Goal: Transaction & Acquisition: Download file/media

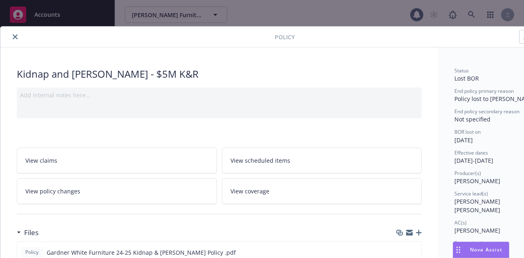
click at [289, 38] on span "Policy" at bounding box center [284, 37] width 20 height 9
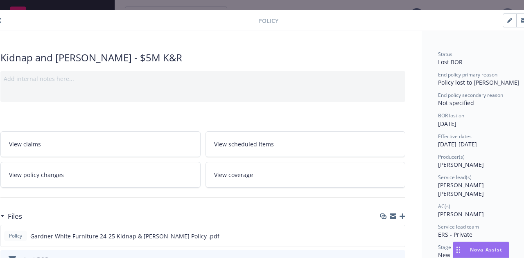
scroll to position [16, 0]
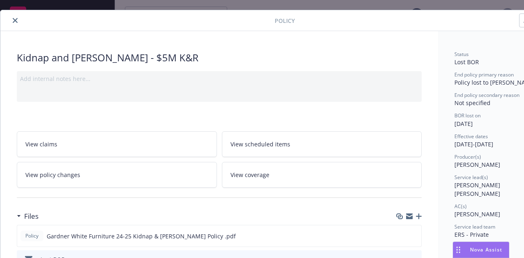
click at [13, 18] on button "close" at bounding box center [15, 21] width 10 height 10
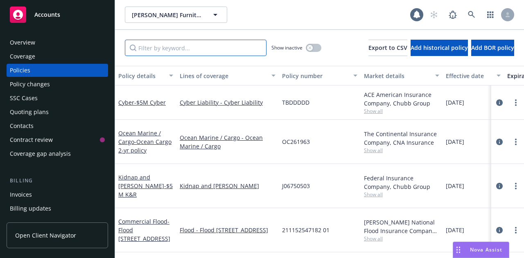
click at [182, 49] on input "Filter by keyword..." at bounding box center [196, 48] width 142 height 16
click at [155, 173] on link "Kidnap and [PERSON_NAME] - $5M K&R" at bounding box center [145, 185] width 54 height 25
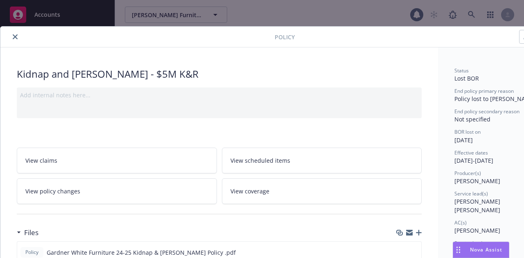
scroll to position [25, 0]
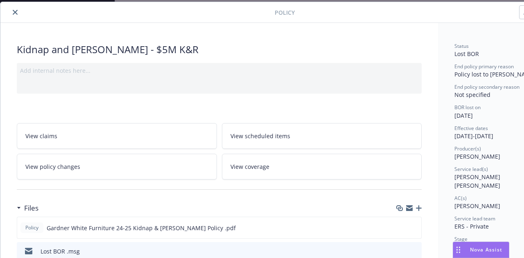
click at [16, 10] on icon "close" at bounding box center [15, 12] width 5 height 5
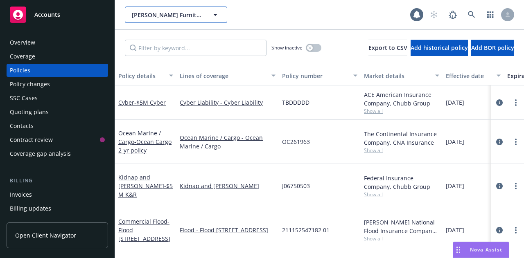
click at [217, 7] on button "[PERSON_NAME] Furniture Co." at bounding box center [176, 15] width 102 height 16
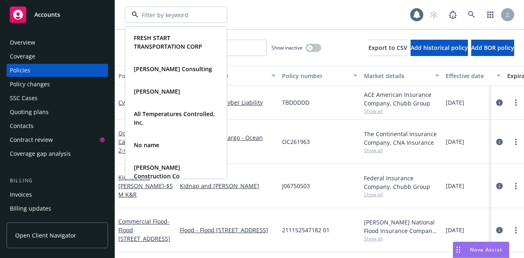
click at [252, 8] on div "FRESH START TRANSPORTATION CORP Type Commercial [PERSON_NAME] Consulting Type C…" at bounding box center [267, 15] width 285 height 16
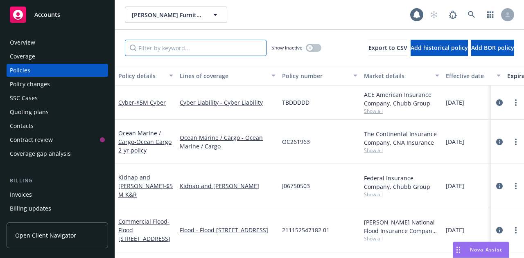
click at [139, 52] on input "Filter by keyword..." at bounding box center [196, 48] width 142 height 16
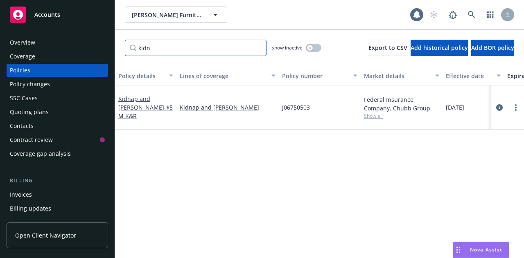
type input "kidn"
click at [146, 101] on link "Kidnap and [PERSON_NAME] - $5M K&R" at bounding box center [145, 107] width 54 height 25
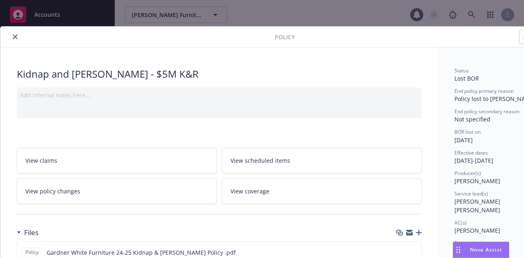
scroll to position [25, 0]
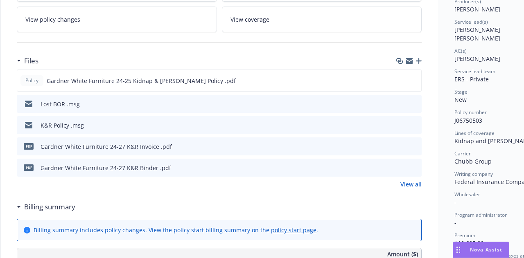
scroll to position [188, 0]
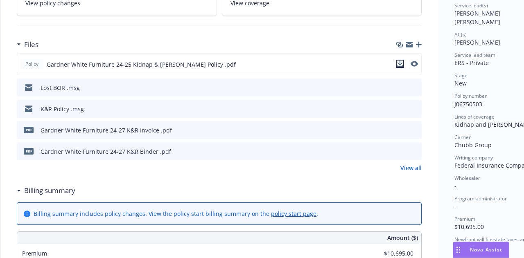
click at [402, 62] on icon "download file" at bounding box center [399, 64] width 7 height 7
click at [215, 24] on div at bounding box center [219, 26] width 404 height 20
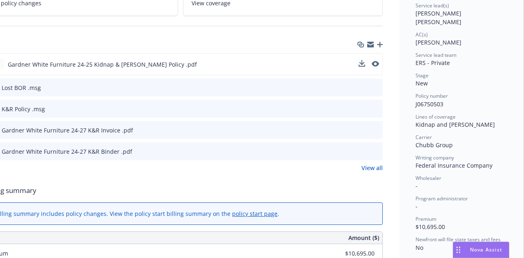
click at [330, 20] on div at bounding box center [180, 26] width 404 height 20
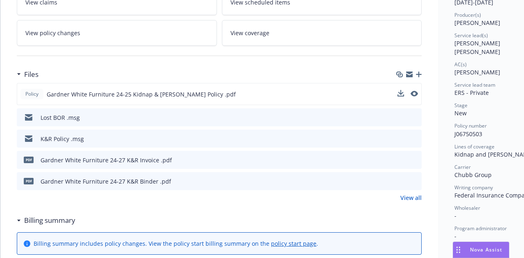
scroll to position [12, 0]
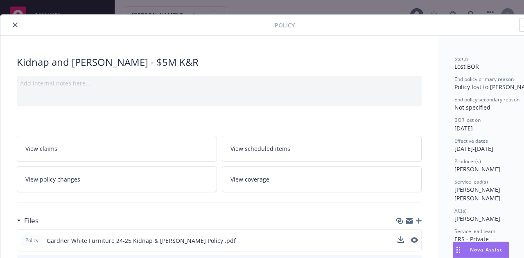
click at [14, 21] on button "close" at bounding box center [15, 25] width 10 height 10
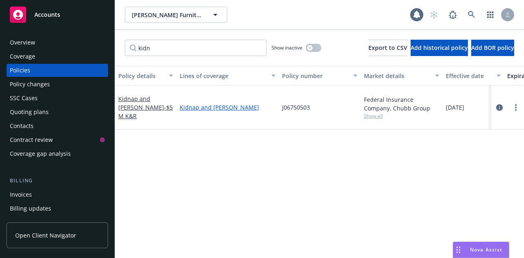
click at [222, 103] on link "Kidnap and [PERSON_NAME]" at bounding box center [228, 107] width 96 height 9
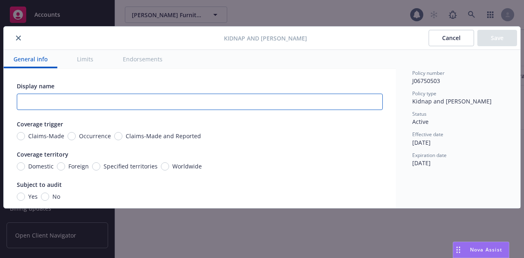
click at [222, 102] on input "text" at bounding box center [200, 102] width 366 height 16
paste input "GARDNER WHITE FURNITURE"
type input "GARDNER WHITE FURNITURE"
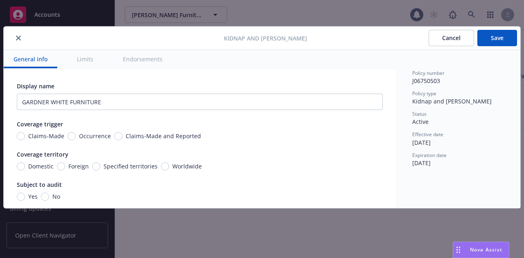
click at [76, 134] on span "Occurrence" at bounding box center [93, 136] width 35 height 9
click at [74, 134] on input "Occurrence" at bounding box center [71, 136] width 8 height 8
radio input "true"
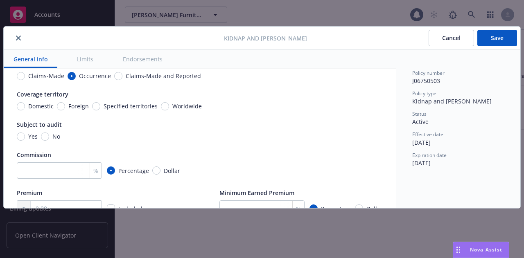
scroll to position [69, 0]
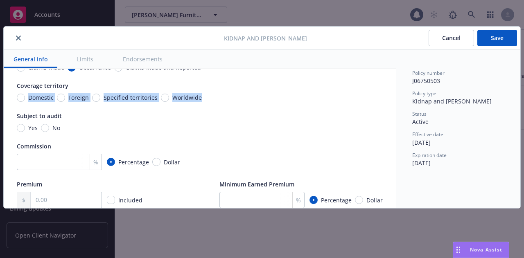
click at [389, 93] on div "Display name GARDNER WHITE FURNITURE Coverage trigger Claims-Made Occurrence Cl…" at bounding box center [200, 138] width 392 height 139
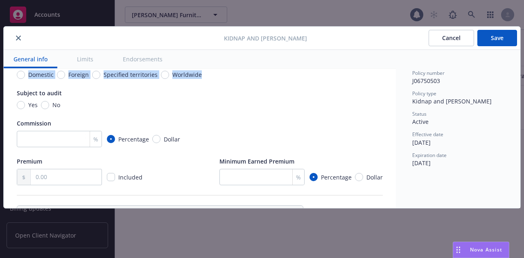
scroll to position [79, 0]
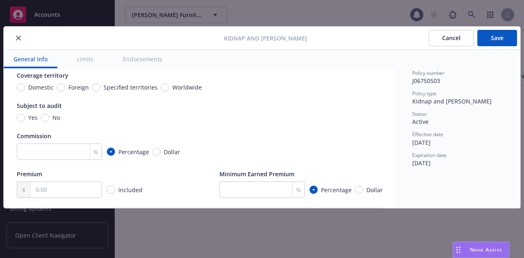
click at [294, 101] on div "Display name GARDNER WHITE FURNITURE Coverage trigger Claims-Made Occurrence Cl…" at bounding box center [200, 100] width 366 height 195
click at [169, 88] on span "Worldwide" at bounding box center [185, 87] width 33 height 9
click at [167, 88] on input "Worldwide" at bounding box center [165, 87] width 8 height 8
radio input "true"
click at [49, 114] on span "No" at bounding box center [54, 117] width 11 height 9
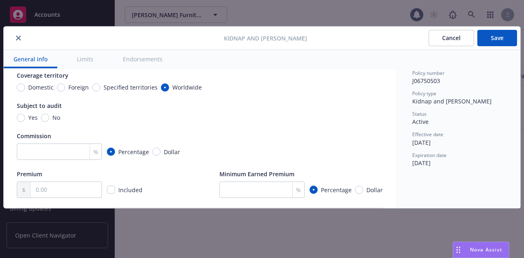
click at [49, 114] on input "No" at bounding box center [45, 118] width 8 height 8
radio input "true"
click at [126, 176] on div "Premium" at bounding box center [80, 174] width 127 height 9
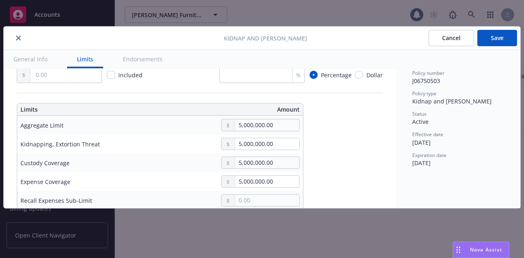
scroll to position [182, 0]
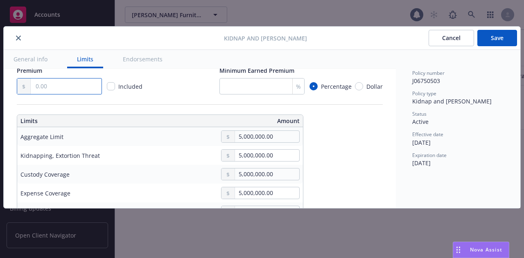
click at [64, 84] on input "text" at bounding box center [66, 87] width 71 height 16
type input "10,695.00"
click at [166, 85] on div "Premium 10,695.00 Included Minimum Earned Premium % Percentage Dollar" at bounding box center [200, 80] width 366 height 28
click at [272, 90] on input "number" at bounding box center [261, 86] width 85 height 16
type input "0"
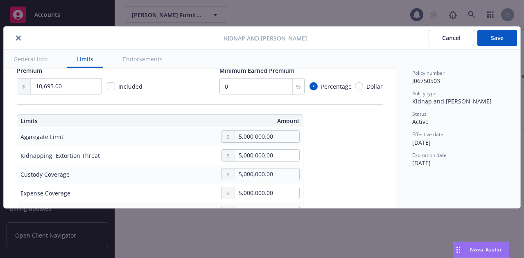
click at [367, 86] on span "Dollar" at bounding box center [374, 86] width 16 height 9
click at [363, 86] on input "Dollar" at bounding box center [359, 86] width 8 height 8
radio input "true"
click at [248, 82] on input "text" at bounding box center [268, 87] width 71 height 16
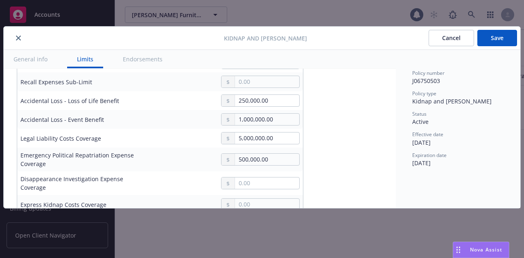
scroll to position [310, 0]
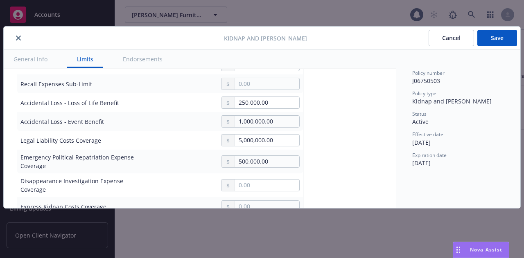
click at [317, 92] on div "Display name GARDNER WHITE FURNITURE Coverage trigger Claims-Made Occurrence Cl…" at bounding box center [200, 197] width 366 height 853
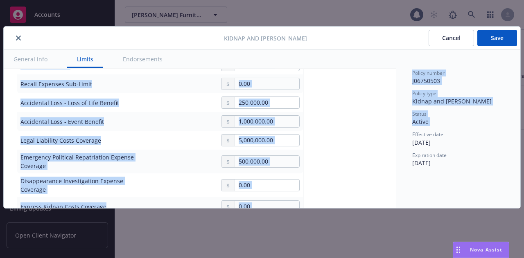
drag, startPoint x: 396, startPoint y: 132, endPoint x: 394, endPoint y: 121, distance: 11.2
click at [394, 121] on div "General info Limits Endorsements Display name GARDNER WHITE FURNITURE Coverage …" at bounding box center [262, 129] width 516 height 158
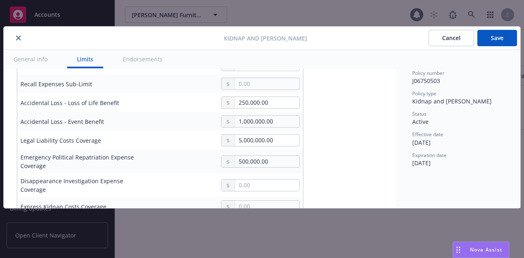
click at [381, 130] on div "Display name GARDNER WHITE FURNITURE Coverage trigger Claims-Made Occurrence Cl…" at bounding box center [200, 197] width 392 height 879
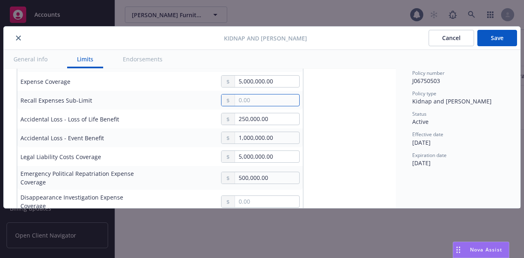
click at [251, 106] on input "text" at bounding box center [267, 99] width 64 height 11
click at [265, 99] on input "text" at bounding box center [267, 99] width 64 height 11
type input "1,250,000.00"
click at [190, 117] on div "250,000.00" at bounding box center [221, 119] width 156 height 12
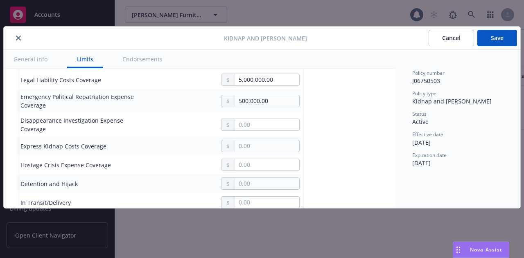
scroll to position [376, 0]
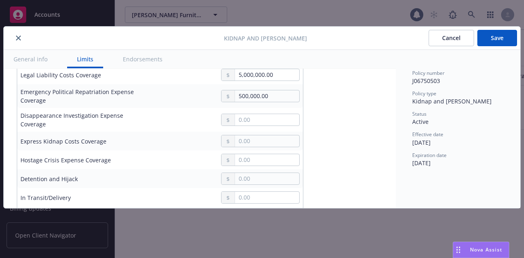
click at [317, 152] on div "Display name GARDNER WHITE FURNITURE Coverage trigger Claims-Made Occurrence Cl…" at bounding box center [200, 132] width 366 height 853
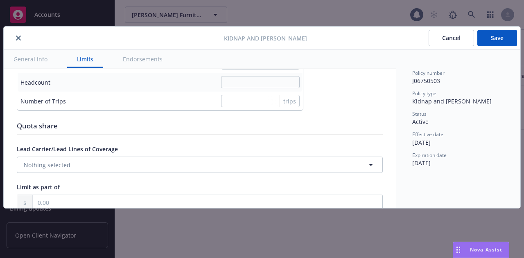
scroll to position [548, 0]
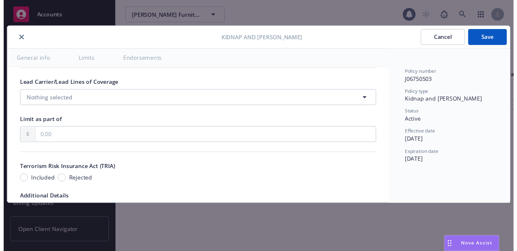
scroll to position [615, 0]
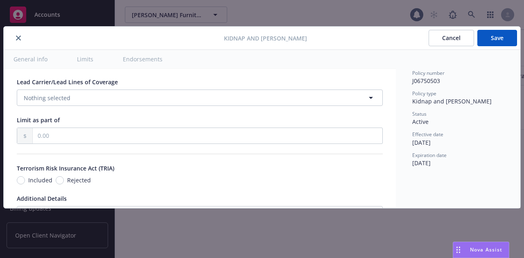
click at [95, 89] on div "Lead Carrier/Lead Lines of Coverage Nothing selected" at bounding box center [200, 92] width 366 height 28
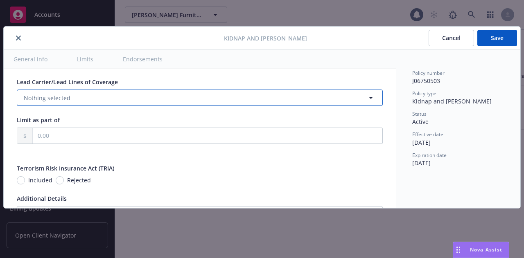
click at [96, 94] on button "Nothing selected" at bounding box center [200, 98] width 366 height 16
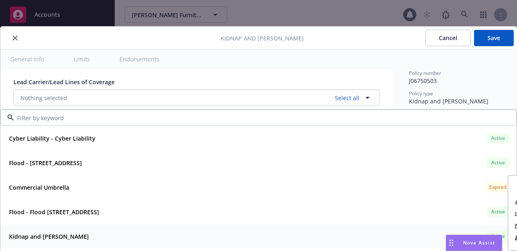
click at [66, 233] on div "Kidnap and [PERSON_NAME] Active" at bounding box center [258, 236] width 505 height 14
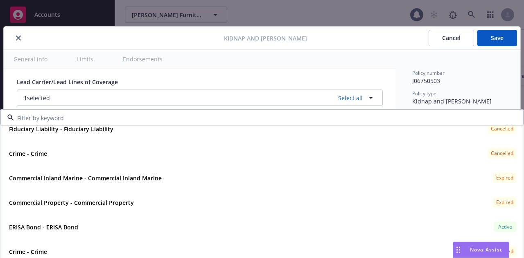
scroll to position [654, 0]
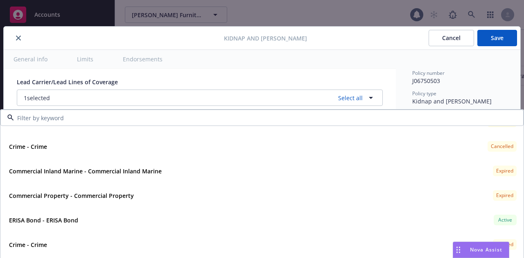
click at [169, 79] on div "Lead Carrier/Lead Lines of Coverage" at bounding box center [200, 82] width 366 height 9
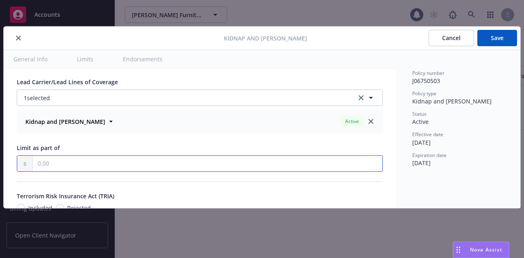
click at [167, 169] on input "text" at bounding box center [207, 164] width 349 height 16
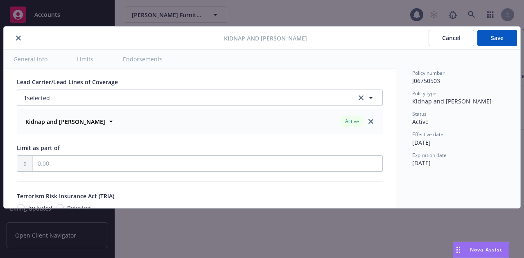
click at [211, 133] on div "Kidnap and [PERSON_NAME] Active Policy number J06750503 Premium $10,695.00 Effe…" at bounding box center [199, 122] width 365 height 24
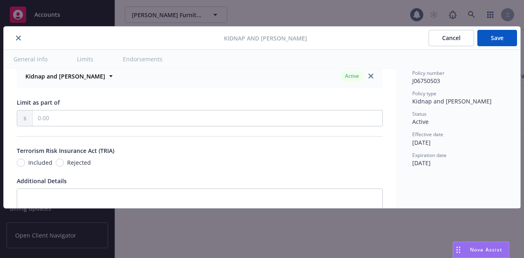
scroll to position [667, 0]
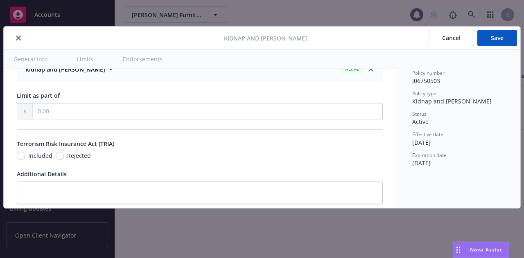
click at [25, 154] on span "Included" at bounding box center [38, 155] width 27 height 9
click at [25, 154] on input "Included" at bounding box center [21, 156] width 8 height 8
radio input "true"
click at [337, 155] on div "Included Rejected" at bounding box center [200, 155] width 366 height 9
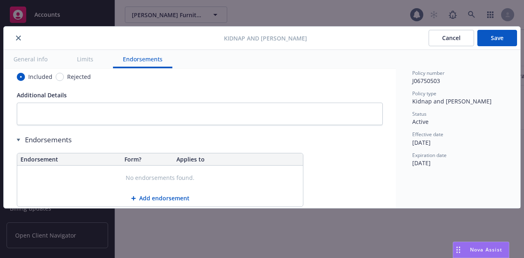
scroll to position [768, 0]
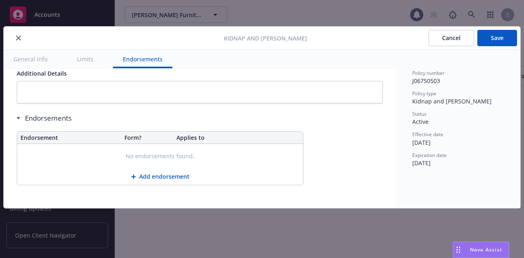
click at [501, 40] on button "Save" at bounding box center [497, 38] width 40 height 16
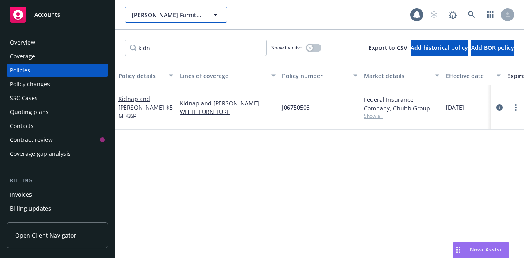
click at [220, 14] on button "[PERSON_NAME] Furniture Co." at bounding box center [176, 15] width 102 height 16
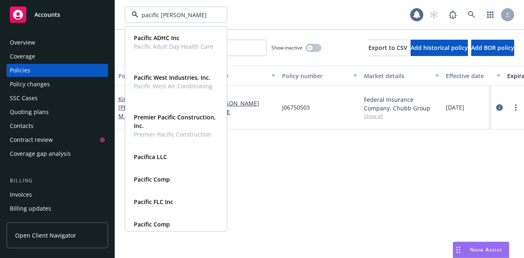
type input "pacific valley"
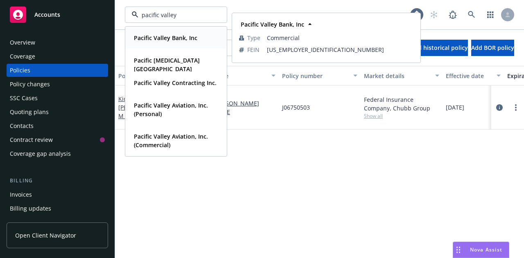
click at [173, 38] on strong "Pacific Valley Bank, Inc" at bounding box center [165, 38] width 63 height 8
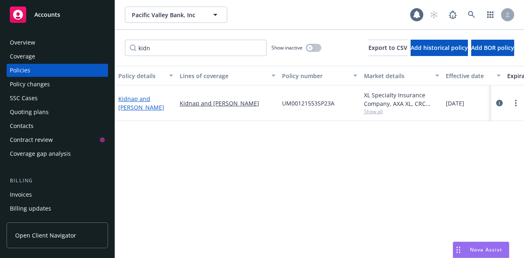
click at [147, 101] on link "Kidnap and [PERSON_NAME]" at bounding box center [141, 103] width 46 height 16
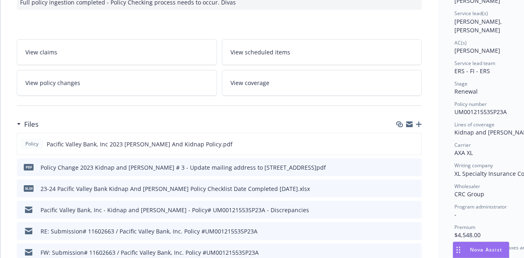
scroll to position [122, 0]
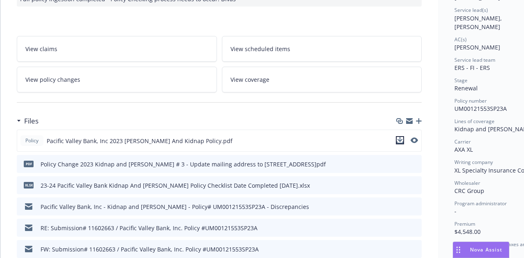
click at [399, 141] on icon "download file" at bounding box center [399, 140] width 7 height 7
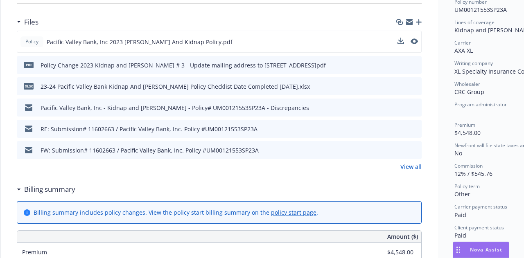
scroll to position [0, 0]
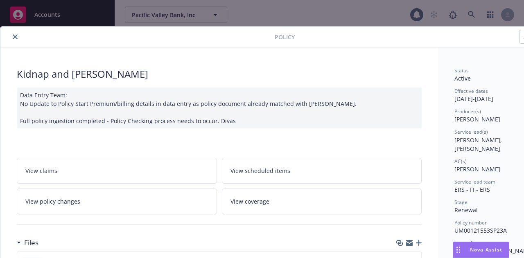
click at [12, 35] on button "close" at bounding box center [15, 37] width 10 height 10
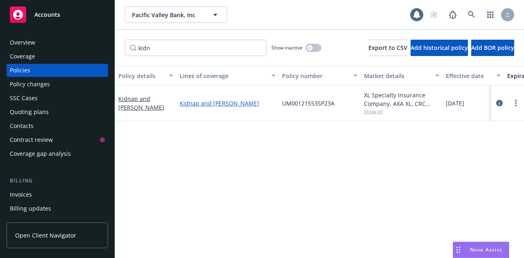
click at [213, 101] on link "Kidnap and [PERSON_NAME]" at bounding box center [228, 103] width 96 height 9
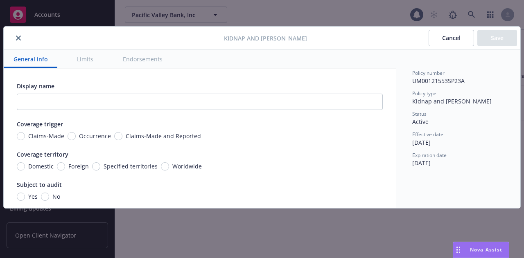
click at [114, 93] on div "Display name" at bounding box center [200, 96] width 366 height 28
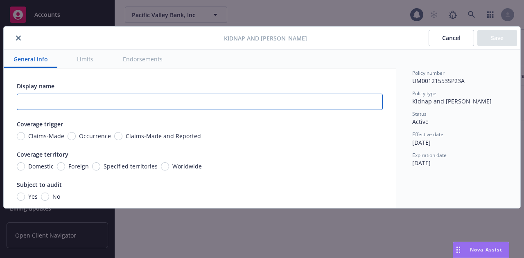
click at [114, 98] on input "text" at bounding box center [200, 102] width 366 height 16
paste input "Pacific Valley Bank, Inc"
type textarea "x"
type input "Pacific Valley Bank, Inc"
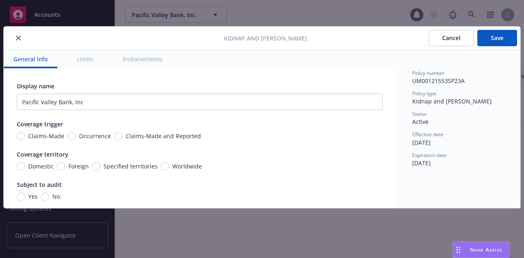
click at [218, 139] on div "Claims-Made Occurrence Claims-Made and Reported" at bounding box center [200, 136] width 366 height 9
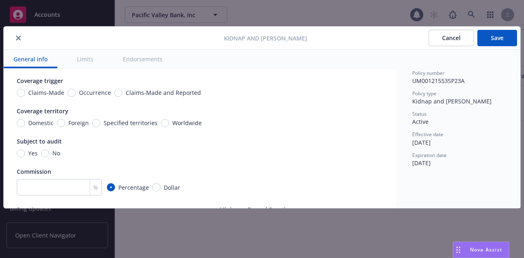
scroll to position [49, 0]
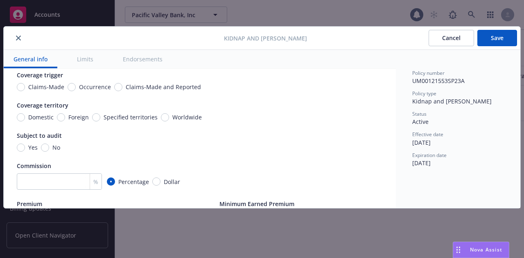
type textarea "x"
click at [76, 86] on span "Occurrence" at bounding box center [93, 87] width 35 height 9
click at [75, 86] on input "Occurrence" at bounding box center [71, 87] width 8 height 8
radio input "true"
type textarea "x"
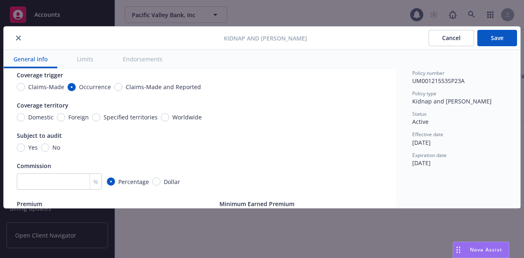
click at [261, 139] on div "Subject to audit" at bounding box center [200, 135] width 366 height 9
click at [161, 117] on input "Worldwide" at bounding box center [165, 117] width 8 height 8
radio input "true"
type textarea "x"
click at [248, 137] on div "Subject to audit" at bounding box center [200, 135] width 366 height 9
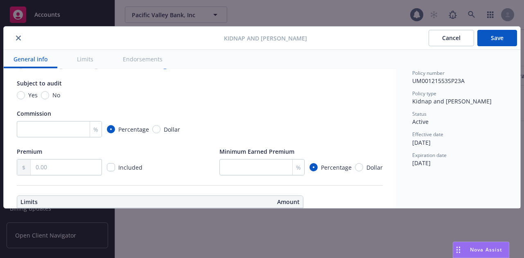
scroll to position [103, 0]
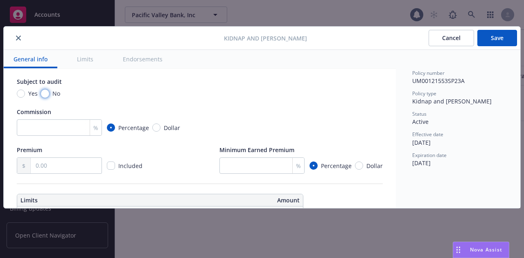
click at [43, 94] on input "No" at bounding box center [45, 94] width 8 height 8
radio input "true"
click at [148, 92] on div "Yes No" at bounding box center [200, 93] width 366 height 9
click at [184, 102] on div "Display name Pacific Valley Bank, Inc Coverage trigger Claims-Made Occurrence C…" at bounding box center [200, 76] width 366 height 195
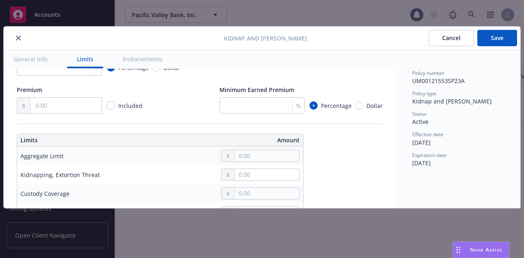
scroll to position [169, 0]
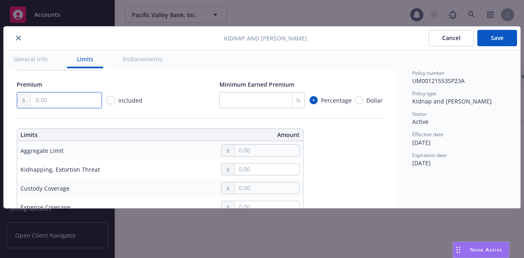
click at [64, 104] on input "text" at bounding box center [66, 100] width 71 height 16
type textarea "x"
type input "4.00"
type textarea "x"
type input "45.00"
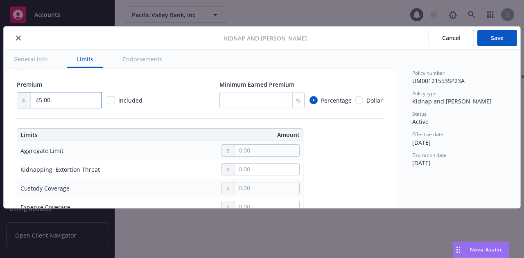
type textarea "x"
type input "454.00"
type textarea "x"
type input "4,548.00"
click at [176, 94] on div "Premium 4,548.00 Included Minimum Earned Premium % Percentage Dollar" at bounding box center [200, 94] width 366 height 28
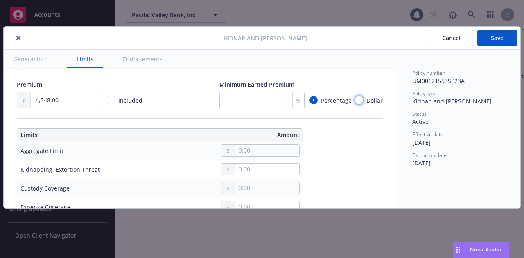
click at [355, 101] on input "Dollar" at bounding box center [359, 100] width 8 height 8
radio input "true"
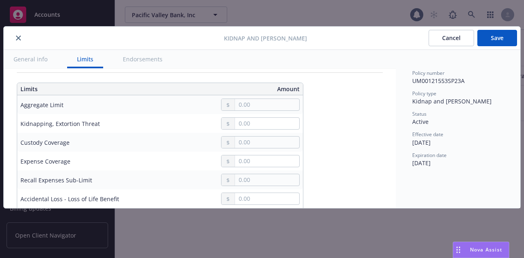
scroll to position [226, 0]
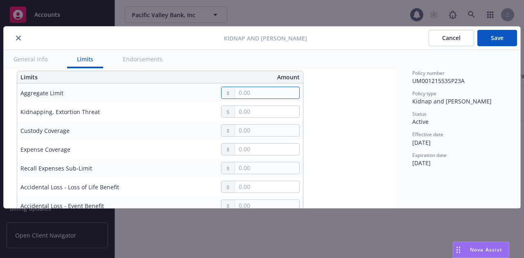
click at [258, 91] on input "text" at bounding box center [267, 92] width 64 height 11
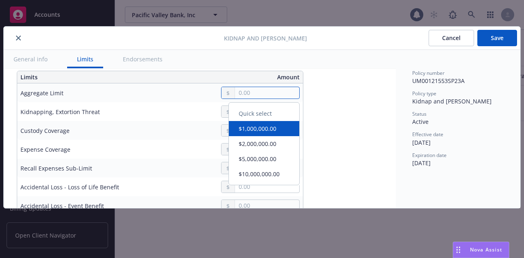
type textarea "x"
type input "2.00"
type textarea "x"
type input "20.00"
type textarea "x"
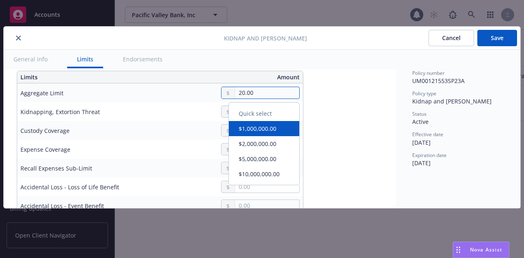
type input "200.00"
type textarea "x"
type input "2,000.00"
type textarea "x"
type input "20,000.00"
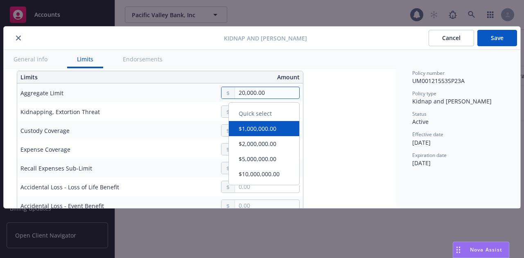
type textarea "x"
type input "200,000.00"
type textarea "x"
type input "2,000,000.00"
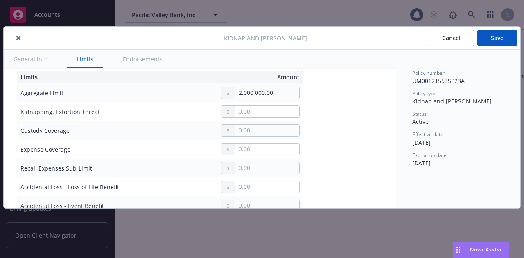
click at [158, 112] on div at bounding box center [221, 112] width 156 height 12
click at [271, 118] on td at bounding box center [221, 111] width 163 height 19
click at [261, 111] on input "text" at bounding box center [267, 111] width 64 height 11
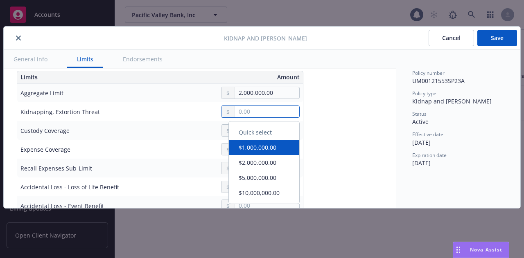
type textarea "x"
type input "2.00"
type textarea "x"
type input "20.00"
type textarea "x"
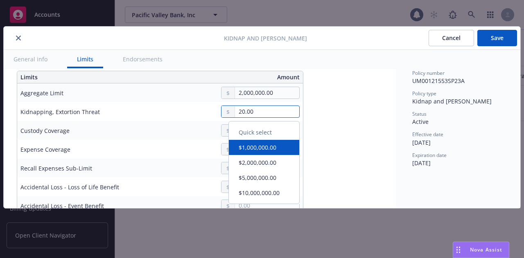
type input "200.00"
type textarea "x"
type input "2,000.00"
type textarea "x"
type input "20,000.00"
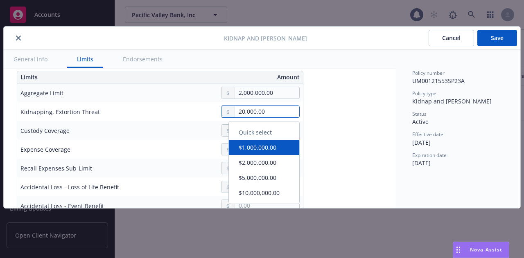
type textarea "x"
type input "200,000.00"
type textarea "x"
type input "2,000,000.00"
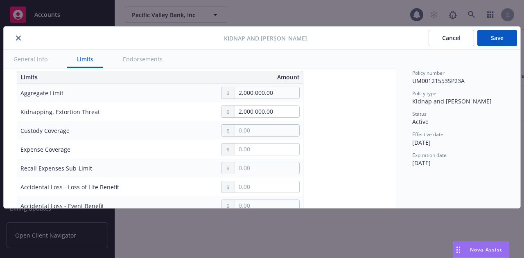
click at [199, 133] on div at bounding box center [221, 130] width 156 height 12
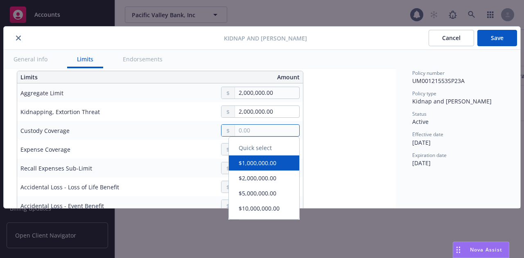
click at [262, 133] on input "text" at bounding box center [267, 130] width 64 height 11
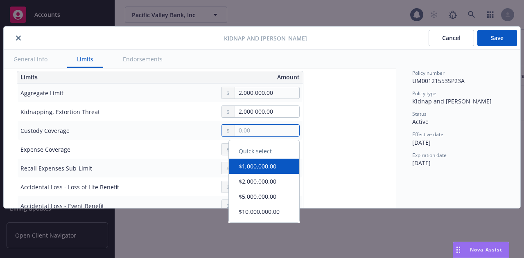
type textarea "x"
type input "2.00"
type textarea "x"
type input "20.00"
type textarea "x"
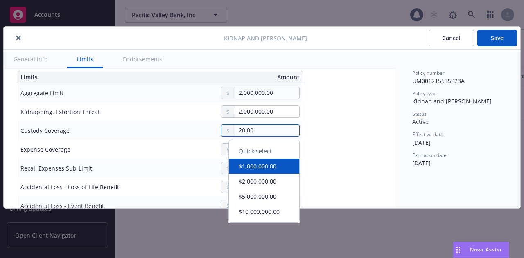
type input "200.00"
type textarea "x"
type input "2,000.00"
type textarea "x"
type input "20,000.00"
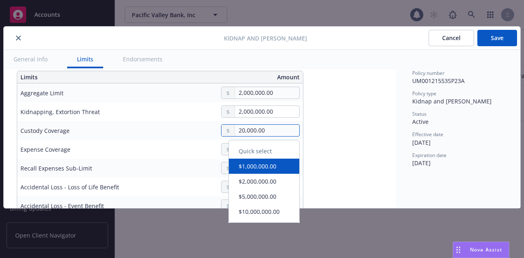
type textarea "x"
type input "200,000.00"
type textarea "x"
type input "2,000,000.00"
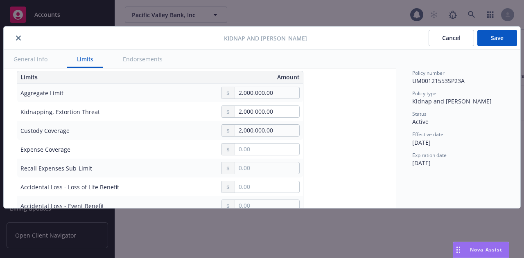
click at [182, 142] on td at bounding box center [221, 149] width 163 height 19
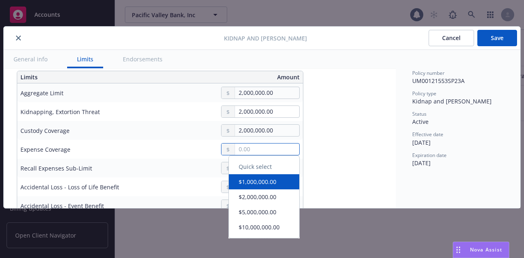
click at [263, 151] on input "text" at bounding box center [267, 149] width 64 height 11
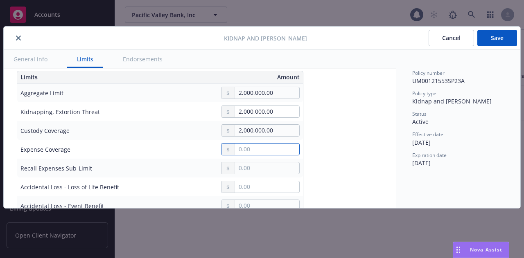
type textarea "x"
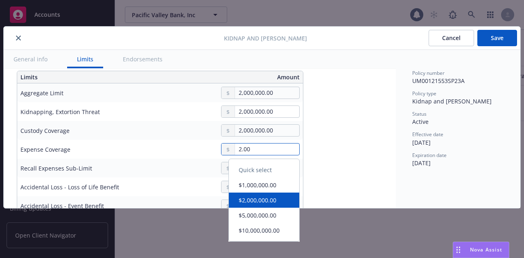
type input "2,000,000.00"
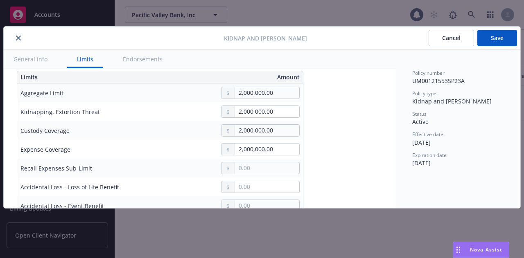
click at [264, 193] on button "$2,000,000.00" at bounding box center [264, 200] width 70 height 15
click at [188, 168] on div at bounding box center [221, 168] width 156 height 12
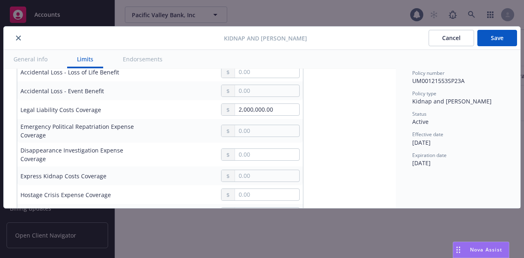
scroll to position [337, 0]
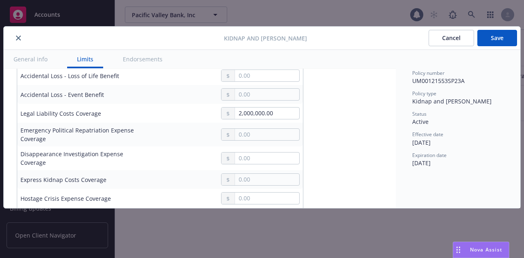
click at [194, 148] on td at bounding box center [221, 158] width 163 height 24
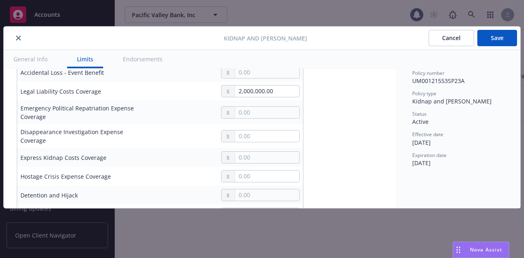
scroll to position [380, 0]
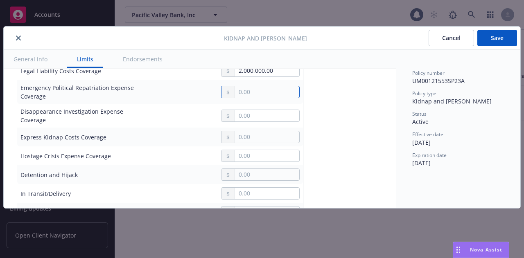
click at [238, 88] on input "text" at bounding box center [267, 91] width 64 height 11
click at [184, 143] on div at bounding box center [221, 137] width 156 height 12
click at [254, 134] on input "text" at bounding box center [267, 136] width 64 height 11
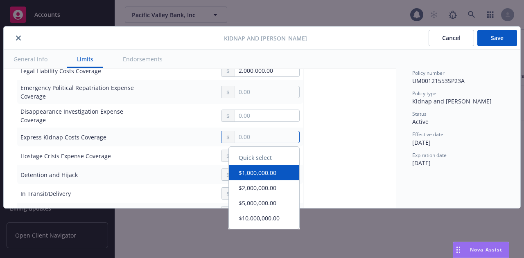
type textarea "x"
type input "2.00"
type textarea "x"
type input "25.00"
type textarea "x"
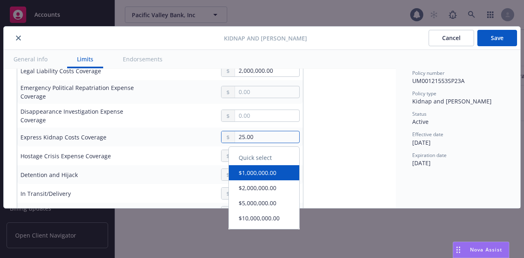
type input "250.00"
type textarea "x"
type input "2,500.00"
type textarea "x"
type input "25,000.00"
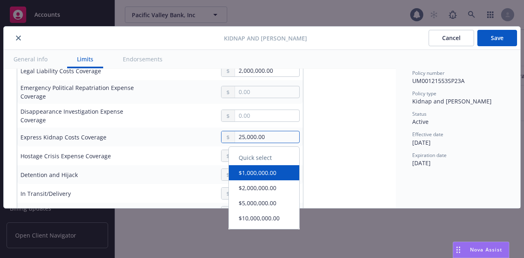
type textarea "x"
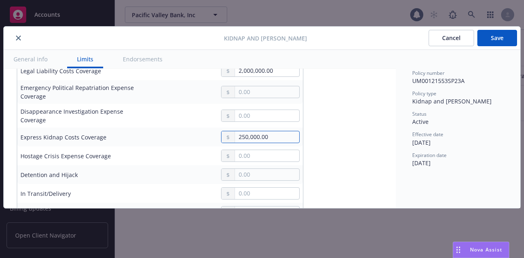
click at [254, 134] on input "250,000.00" at bounding box center [267, 136] width 64 height 11
type input "250,000.00"
click at [274, 149] on td at bounding box center [221, 155] width 163 height 19
click at [269, 155] on input "text" at bounding box center [267, 155] width 64 height 11
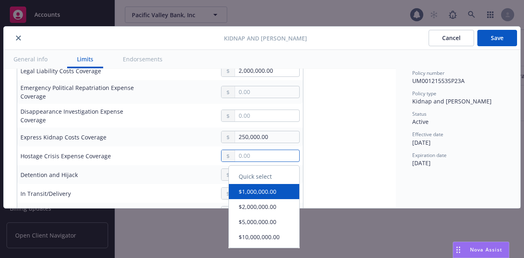
type textarea "x"
type input "1.00"
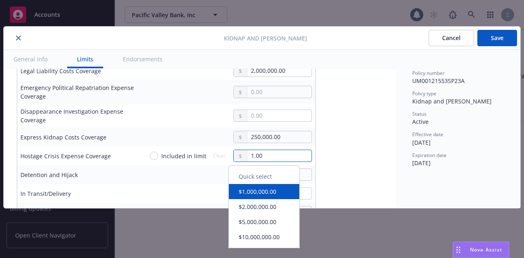
type textarea "x"
type input "10.00"
type textarea "x"
type input "100.00"
type textarea "x"
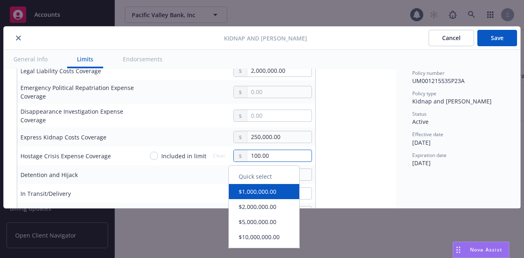
type input "1,000.00"
type textarea "x"
type input "10,000.00"
type textarea "x"
type input "100,000.00"
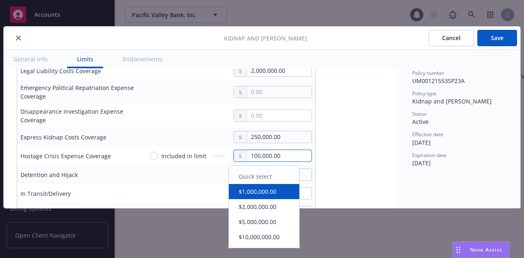
type textarea "x"
type input "1,000,000.00"
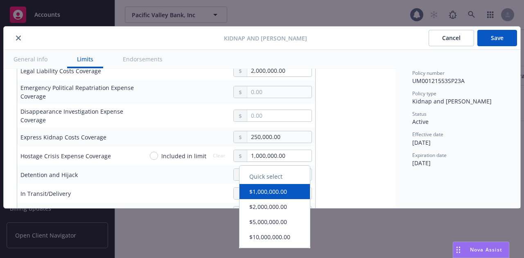
type textarea "x"
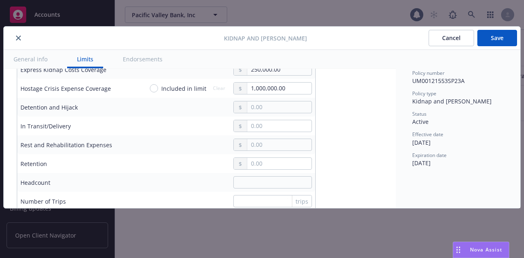
scroll to position [440, 0]
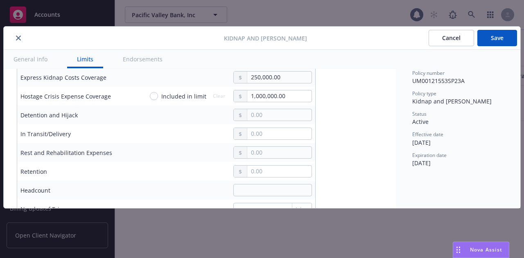
click at [162, 95] on span "Included in limit" at bounding box center [183, 96] width 45 height 9
click at [158, 95] on input "Included in limit" at bounding box center [154, 96] width 8 height 8
radio input "true"
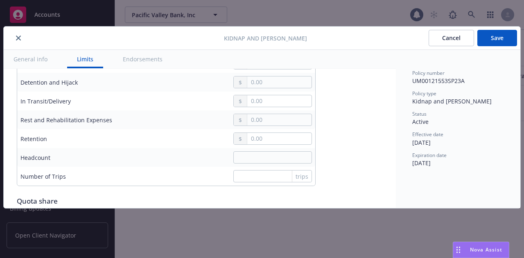
scroll to position [472, 0]
click at [266, 83] on input "text" at bounding box center [279, 81] width 64 height 11
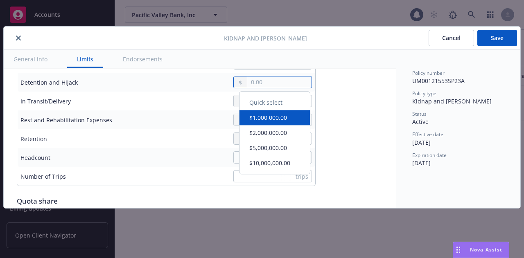
type textarea "x"
type input "2.00"
type textarea "x"
type input "20.00"
type textarea "x"
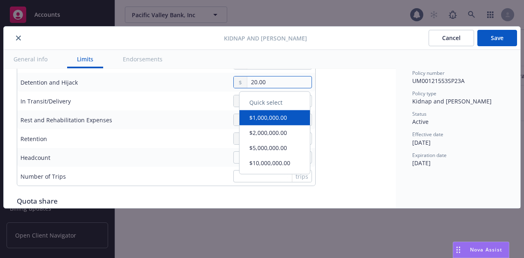
type input "200.00"
type textarea "x"
type input "2,000.00"
type textarea "x"
type input "20,000.00"
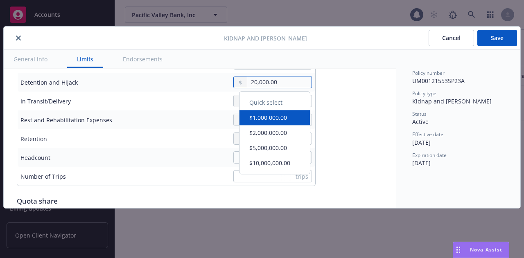
type textarea "x"
type input "200,000.00"
type textarea "x"
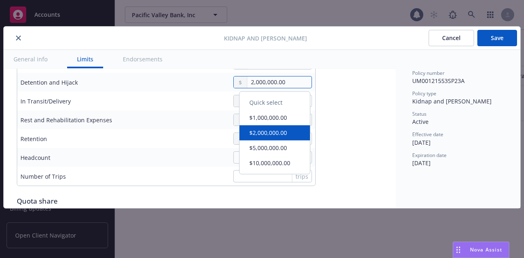
type input "2,000,000.00"
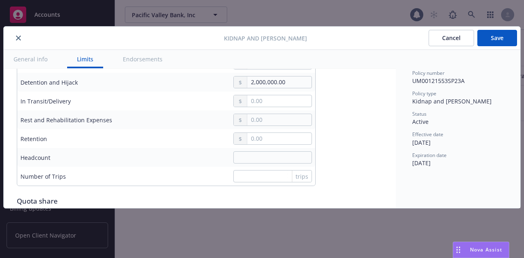
click at [197, 99] on div at bounding box center [227, 101] width 169 height 12
click at [247, 100] on input "text" at bounding box center [279, 100] width 64 height 11
type textarea "x"
type input "2,000,000.00"
click at [256, 146] on button "$2,000,000.00" at bounding box center [274, 150] width 70 height 15
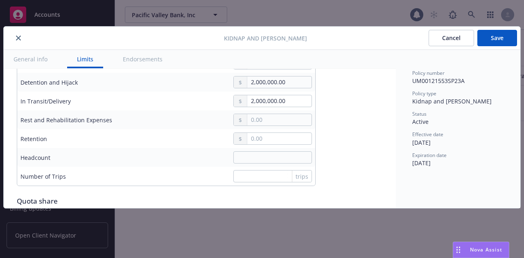
type textarea "x"
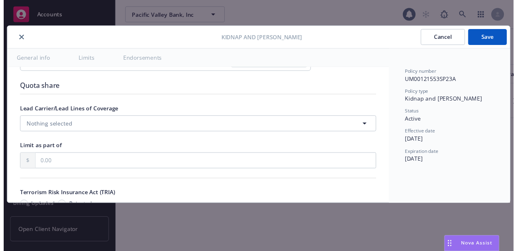
scroll to position [602, 0]
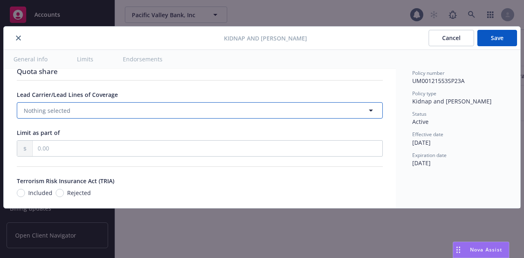
click at [270, 110] on button "Nothing selected" at bounding box center [200, 110] width 366 height 16
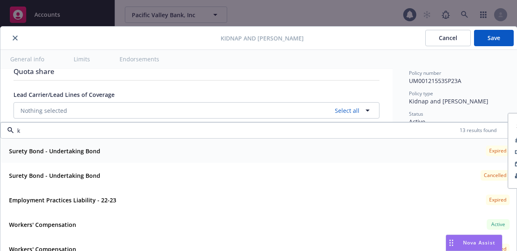
type input "k"
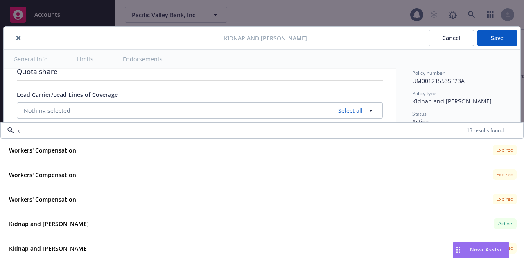
scroll to position [114, 0]
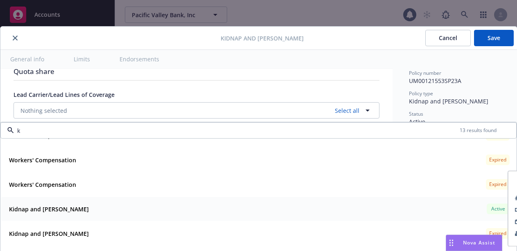
click at [49, 207] on strong "Kidnap and [PERSON_NAME]" at bounding box center [49, 209] width 80 height 8
type textarea "x"
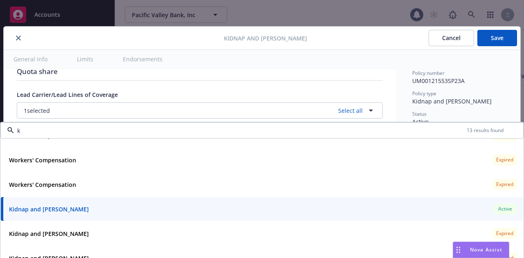
click at [381, 114] on div "Display name Pacific Valley Bank, Inc Coverage trigger Claims-Made Occurrence C…" at bounding box center [200, 260] width 392 height 1586
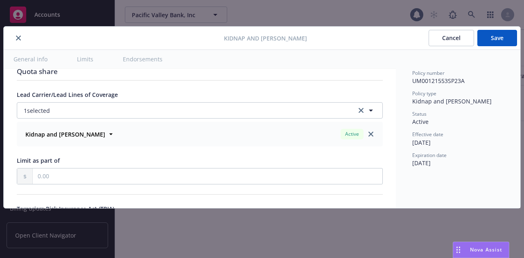
click at [380, 186] on div "Display name Pacific Valley Bank, Inc Coverage trigger Claims-Made Occurrence C…" at bounding box center [200, 260] width 392 height 1586
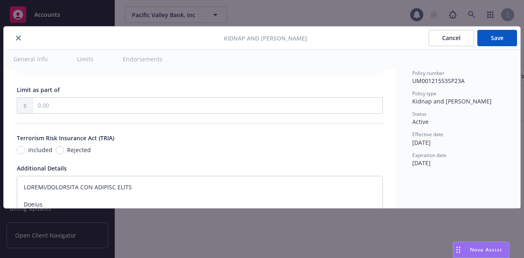
scroll to position [689, 0]
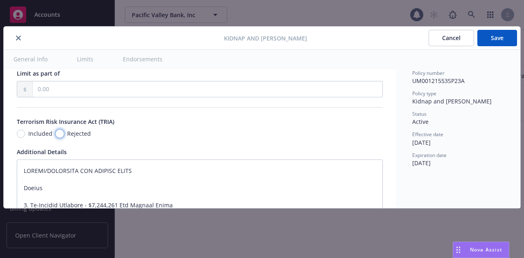
click at [58, 131] on input "Rejected" at bounding box center [60, 134] width 8 height 8
radio input "true"
click at [299, 125] on div "Terrorism Risk Insurance Act (TRIA)" at bounding box center [200, 121] width 366 height 9
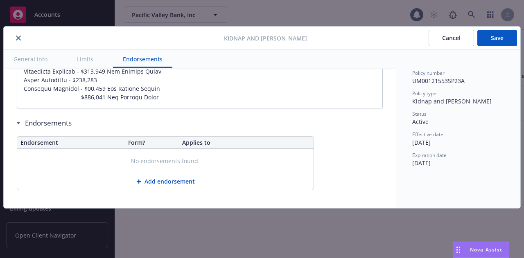
scroll to position [1446, 0]
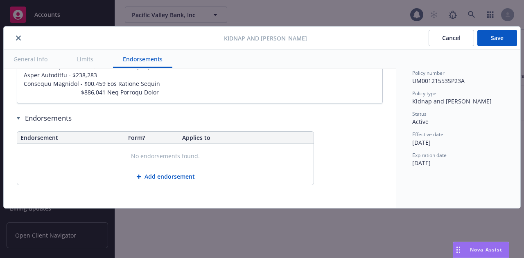
click at [503, 35] on button "Save" at bounding box center [497, 38] width 40 height 16
type textarea "x"
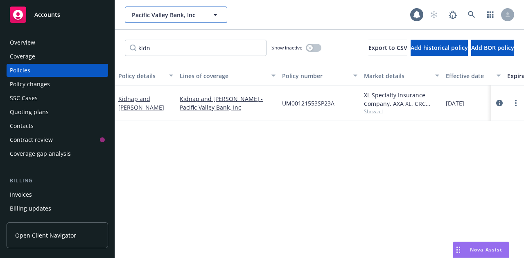
click at [191, 11] on span "Pacific Valley Bank, Inc" at bounding box center [167, 15] width 71 height 9
type input "anduril"
click at [166, 6] on div "anduril Pacific Valley Bank, Inc 1" at bounding box center [319, 14] width 409 height 29
click at [169, 15] on span "Pacific Valley Bank, Inc" at bounding box center [167, 15] width 71 height 9
type input "andur"
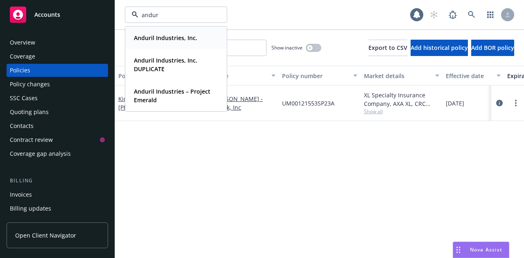
click at [170, 43] on div "Anduril Industries, Inc." at bounding box center [164, 38] width 68 height 12
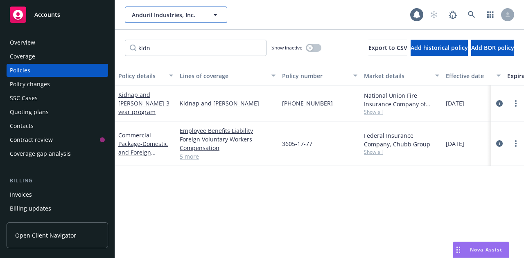
click at [209, 19] on button "Anduril Industries, Inc." at bounding box center [176, 15] width 102 height 16
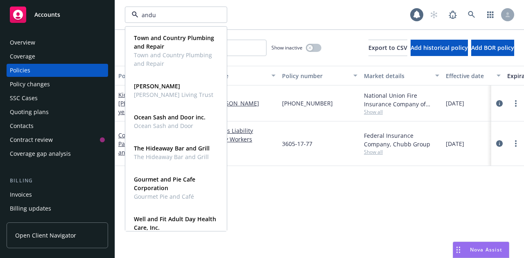
type input "andur"
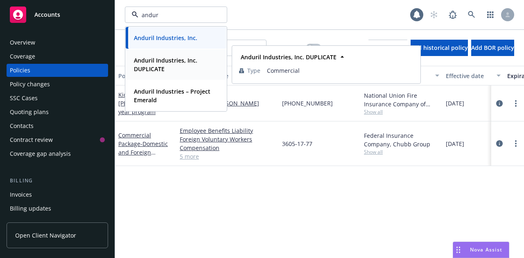
click at [185, 67] on span "Anduril Industries, Inc. DUPLICATE" at bounding box center [175, 64] width 83 height 17
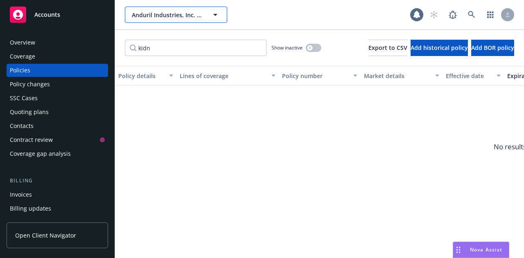
click at [216, 16] on icon "button" at bounding box center [215, 15] width 10 height 10
type input "andur"
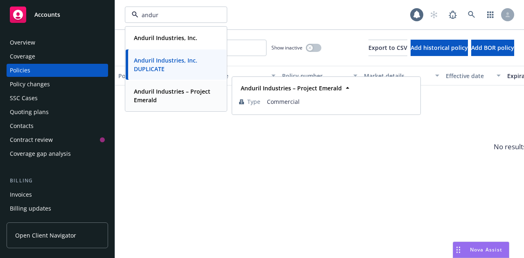
click at [162, 100] on span "Anduril Industries – Project Emerald" at bounding box center [175, 95] width 83 height 17
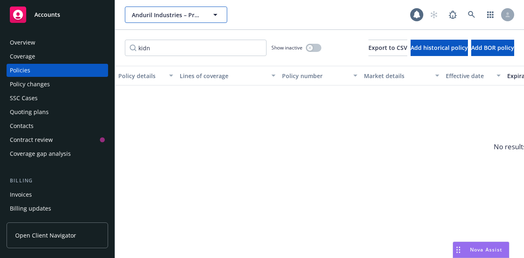
click at [188, 13] on span "Anduril Industries – Project Emerald" at bounding box center [167, 15] width 71 height 9
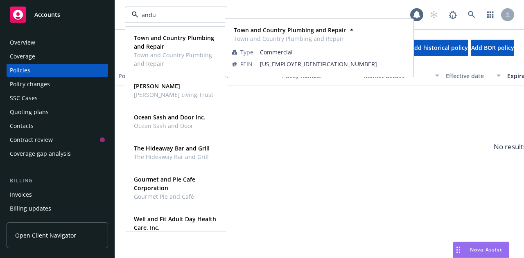
type input "andur"
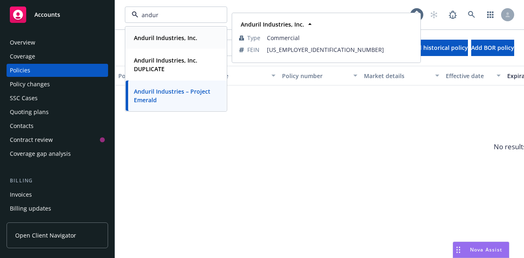
click at [181, 40] on strong "Anduril Industries, Inc." at bounding box center [165, 38] width 63 height 8
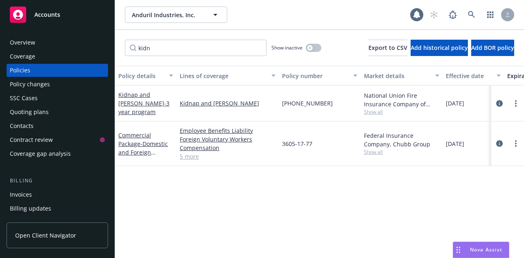
click at [190, 153] on link "5 more" at bounding box center [228, 156] width 96 height 9
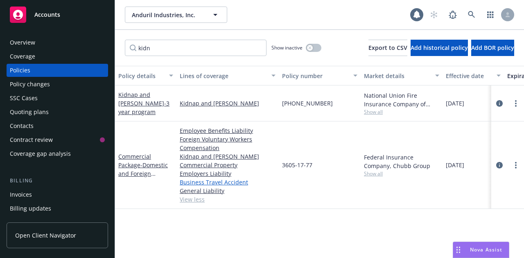
click at [229, 179] on link "Business Travel Accident" at bounding box center [228, 182] width 96 height 9
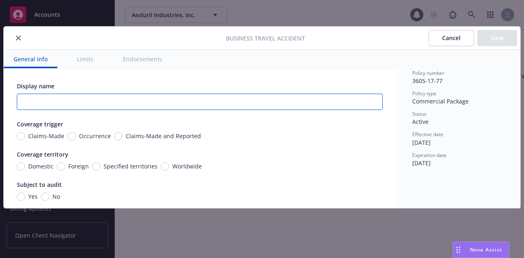
click at [81, 97] on input "text" at bounding box center [200, 102] width 366 height 16
paste input "Anduril Industries, Inc."
type input "Anduril Industries, Inc."
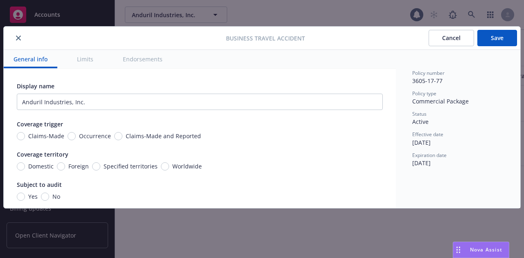
click at [123, 117] on div "Display name Anduril Industries, Inc. Coverage trigger Claims-Made Occurrence C…" at bounding box center [200, 179] width 366 height 195
click at [173, 114] on div "Display name Anduril Industries, Inc. Coverage trigger Claims-Made Occurrence C…" at bounding box center [200, 179] width 366 height 195
click at [452, 36] on button "Cancel" at bounding box center [450, 38] width 45 height 16
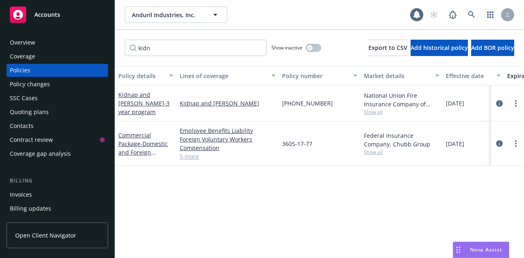
click at [190, 153] on link "5 more" at bounding box center [228, 156] width 96 height 9
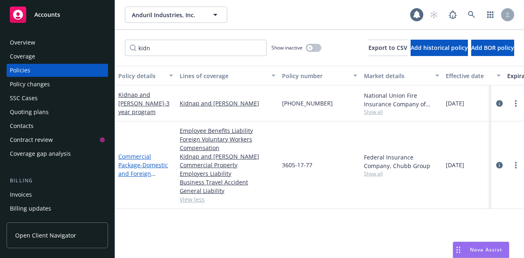
click at [129, 162] on link "Commercial Package - Domestic and Foreign Package" at bounding box center [142, 170] width 49 height 34
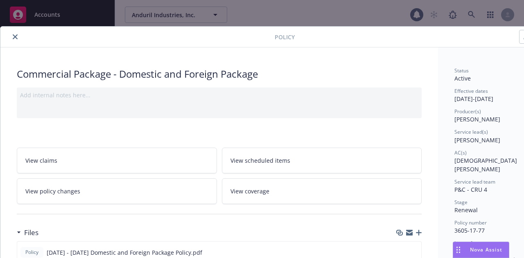
click at [413, 138] on div "View claims View scheduled items View policy changes View coverage" at bounding box center [219, 171] width 404 height 66
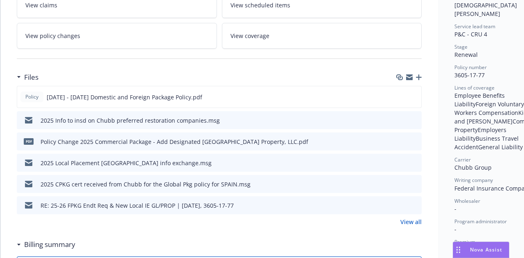
scroll to position [180, 0]
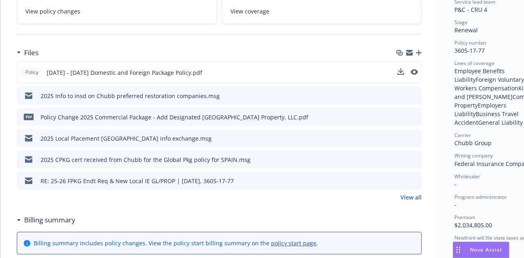
click at [34, 71] on span "Policy" at bounding box center [32, 72] width 16 height 7
click at [399, 68] on div at bounding box center [407, 72] width 22 height 9
click at [398, 73] on icon "download file" at bounding box center [399, 72] width 7 height 7
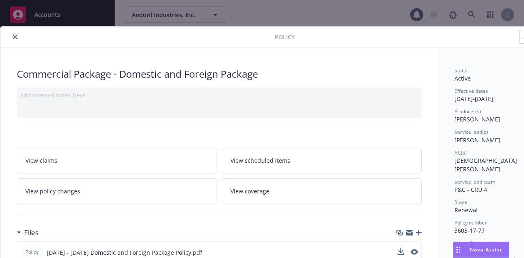
click at [18, 37] on button "close" at bounding box center [15, 37] width 10 height 10
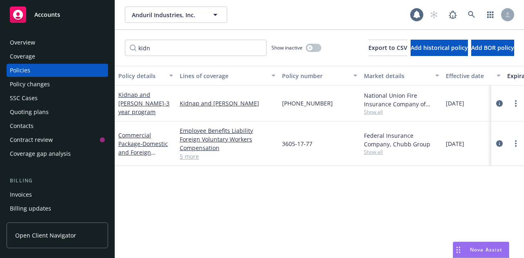
click at [191, 157] on link "5 more" at bounding box center [228, 156] width 96 height 9
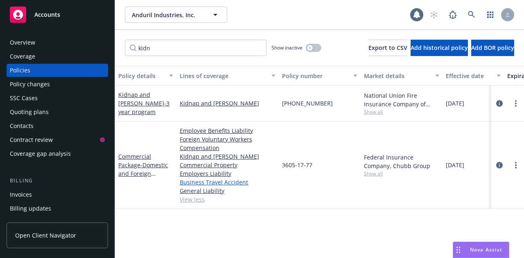
click at [206, 182] on link "Business Travel Accident" at bounding box center [228, 182] width 96 height 9
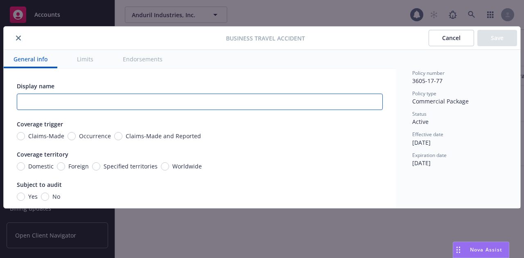
click at [187, 108] on input "text" at bounding box center [200, 102] width 366 height 16
paste input "Anduril Industries, Inc."
type input "Anduril Industries, Inc."
drag, startPoint x: 162, startPoint y: 96, endPoint x: 9, endPoint y: 91, distance: 153.0
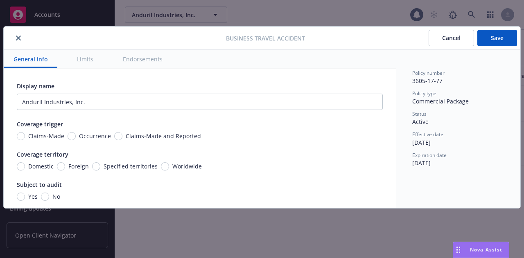
click at [445, 40] on button "Cancel" at bounding box center [450, 38] width 45 height 16
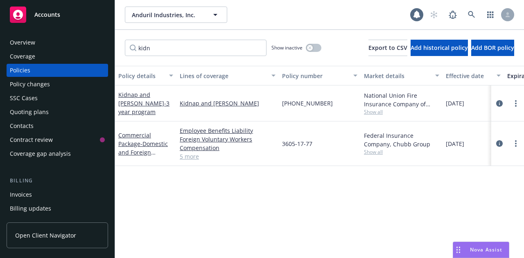
click at [192, 155] on link "5 more" at bounding box center [228, 156] width 96 height 9
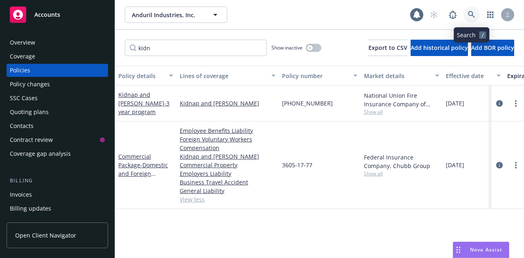
click at [478, 16] on link at bounding box center [471, 15] width 16 height 16
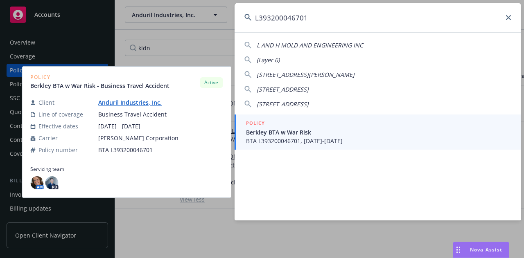
type input "L393200046701"
click at [328, 133] on span "Berkley BTA w War Risk" at bounding box center [378, 132] width 265 height 9
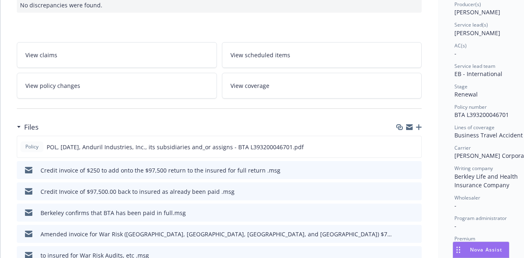
scroll to position [146, 0]
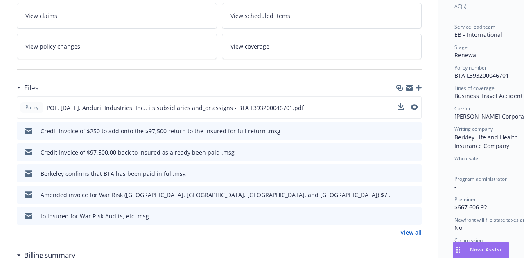
click at [248, 108] on span "POL, [DATE], Anduril Industries, Inc., its subsidiaries and_or assigns - BTA L3…" at bounding box center [175, 107] width 257 height 9
click at [400, 104] on icon "download file" at bounding box center [399, 107] width 7 height 7
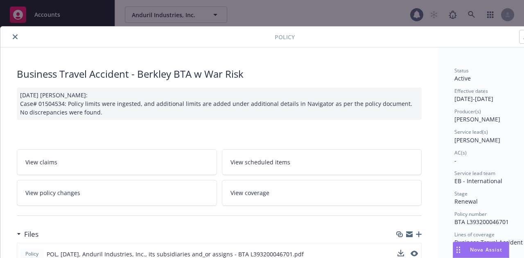
click at [13, 40] on button "close" at bounding box center [15, 37] width 10 height 10
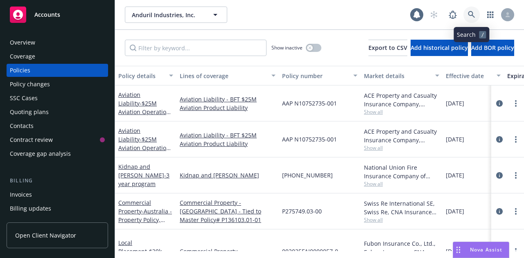
click at [477, 11] on link at bounding box center [471, 15] width 16 height 16
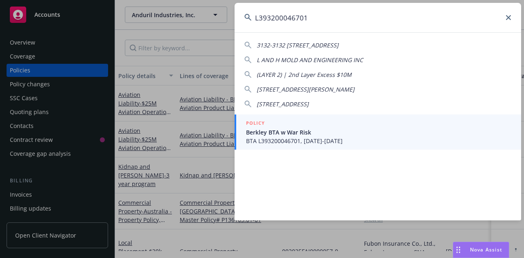
drag, startPoint x: 319, startPoint y: 22, endPoint x: 204, endPoint y: 1, distance: 117.2
click at [204, 1] on div "L393200046701 3132-3132 [STREET_ADDRESS] L AND H MOLD AND ENGINEERING INC (LAYE…" at bounding box center [262, 129] width 524 height 258
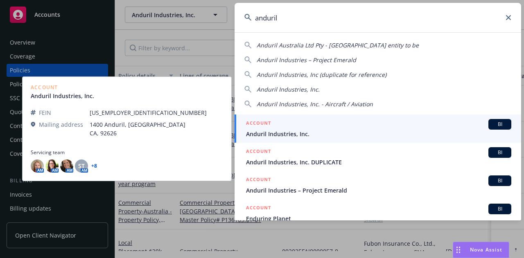
type input "anduril"
click at [325, 136] on span "Anduril Industries, Inc." at bounding box center [378, 134] width 265 height 9
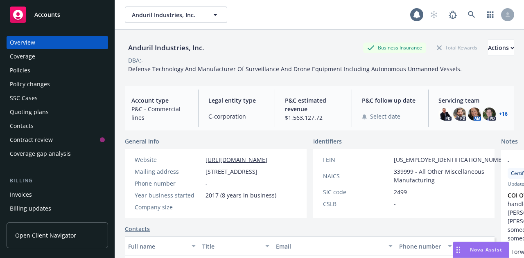
click at [39, 73] on div "Policies" at bounding box center [57, 70] width 95 height 13
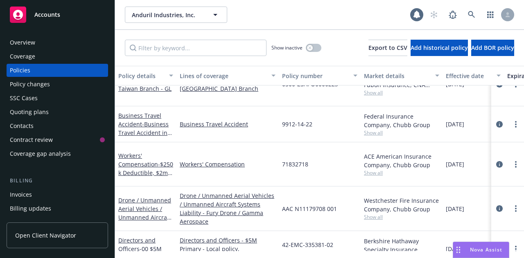
scroll to position [190, 0]
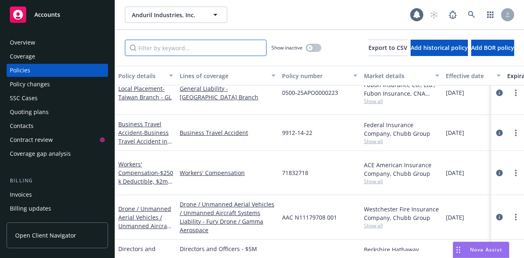
click at [196, 47] on input "Filter by keyword..." at bounding box center [196, 48] width 142 height 16
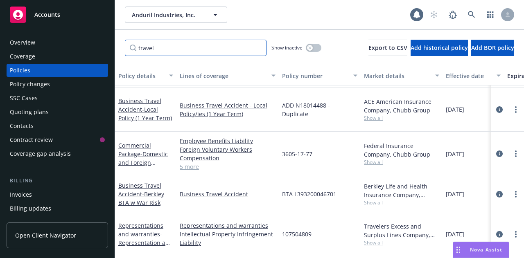
scroll to position [0, 0]
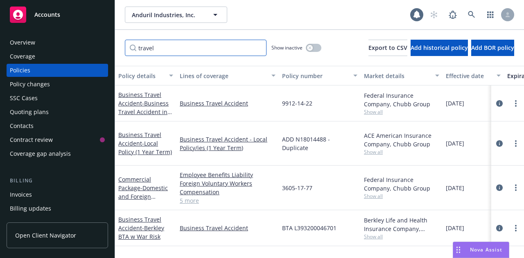
type input "travel"
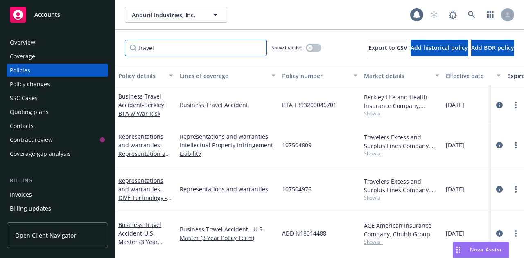
scroll to position [108, 0]
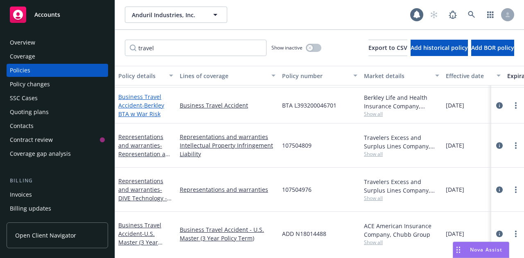
click at [146, 98] on link "Business Travel Accident - Berkley BTA w War Risk" at bounding box center [141, 105] width 46 height 25
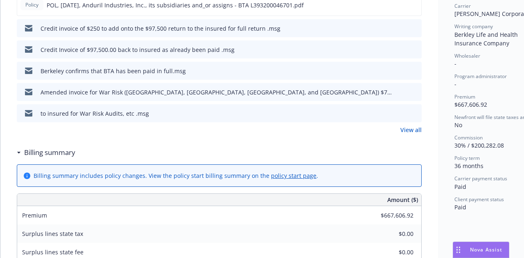
scroll to position [251, 0]
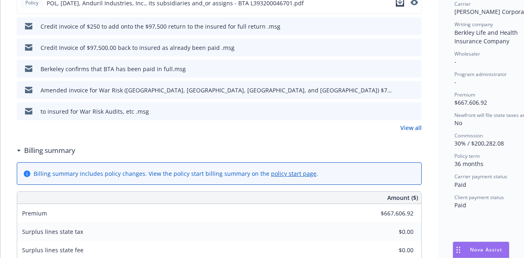
click at [399, 3] on icon "download file" at bounding box center [399, 2] width 7 height 7
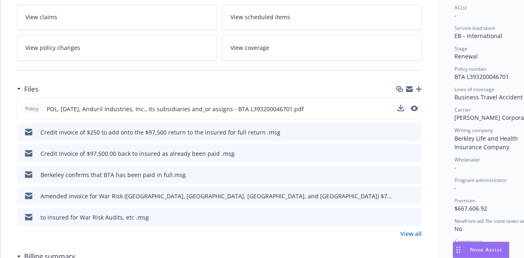
scroll to position [0, 0]
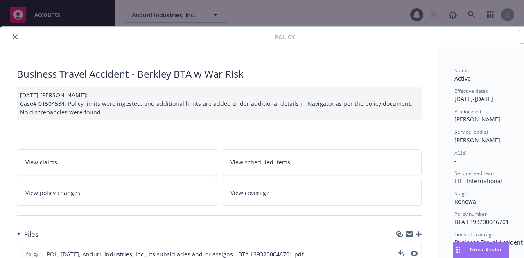
click at [18, 39] on button "close" at bounding box center [15, 37] width 10 height 10
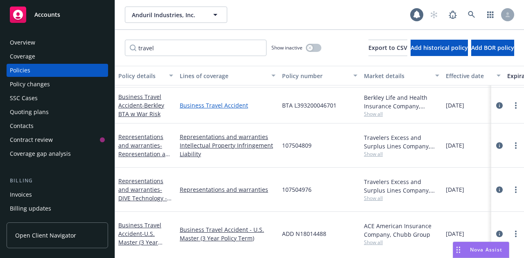
click at [220, 106] on link "Business Travel Accident" at bounding box center [228, 105] width 96 height 9
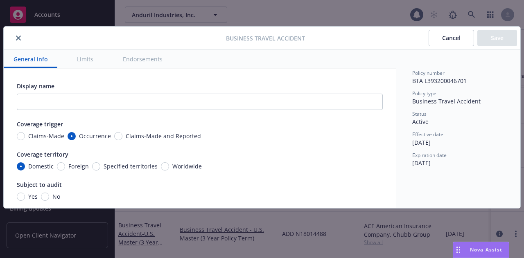
click at [446, 33] on button "Cancel" at bounding box center [450, 38] width 45 height 16
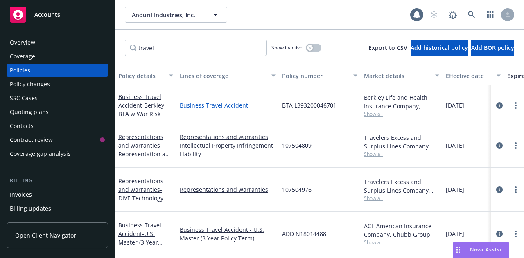
click at [225, 106] on link "Business Travel Accident" at bounding box center [228, 105] width 96 height 9
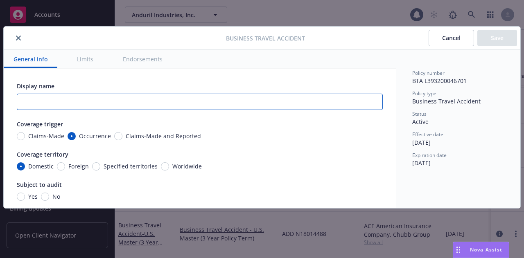
click at [72, 108] on input "text" at bounding box center [200, 102] width 366 height 16
paste input "Anduril Industries, Inc., its subsidiaries and/or assigns"
type textarea "x"
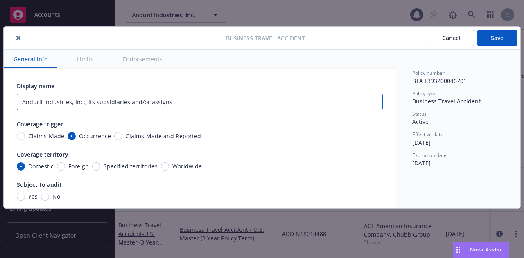
type input "Anduril Industries, Inc., its subsidiaries and/or assigns"
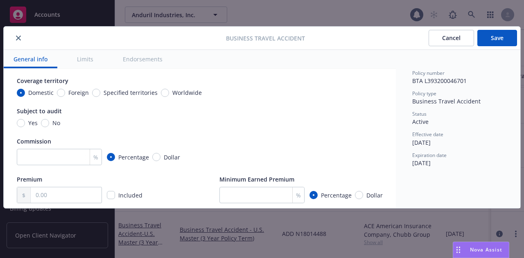
scroll to position [76, 0]
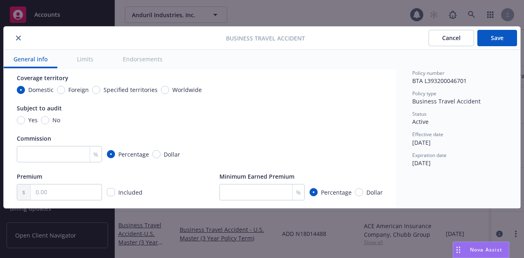
type textarea "x"
click at [47, 121] on input "No" at bounding box center [45, 120] width 8 height 8
radio input "true"
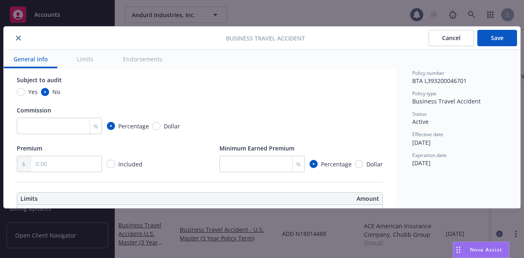
type textarea "x"
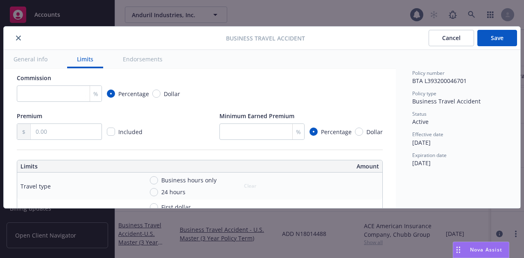
scroll to position [142, 0]
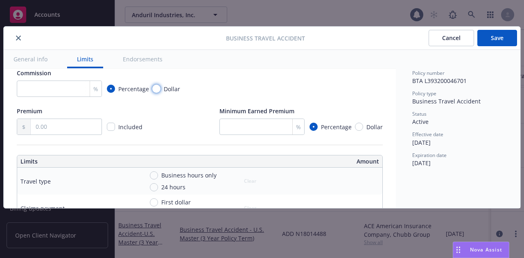
click at [155, 91] on input "Dollar" at bounding box center [156, 89] width 8 height 8
radio input "true"
click at [192, 117] on div "Premium Included Minimum Earned Premium % Percentage Dollar" at bounding box center [200, 121] width 366 height 28
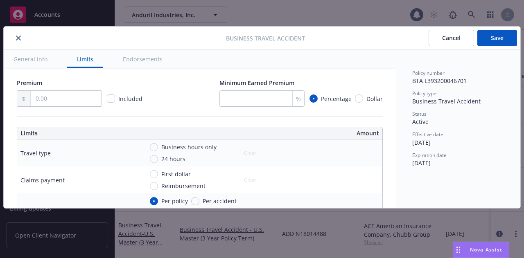
scroll to position [175, 0]
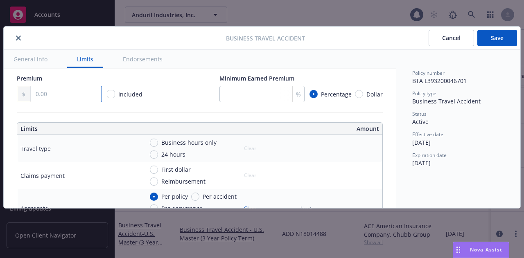
click at [64, 91] on input "text" at bounding box center [66, 94] width 71 height 16
type textarea "x"
type input "9.00"
type textarea "x"
type input "97.00"
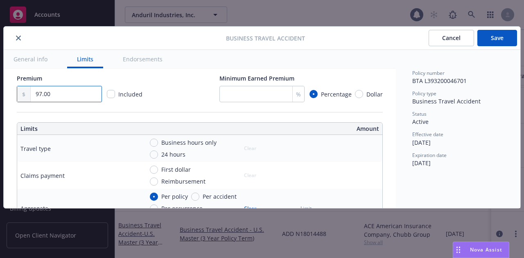
type textarea "x"
type input "977.00"
type textarea "x"
type input "9,775.00"
type textarea "x"
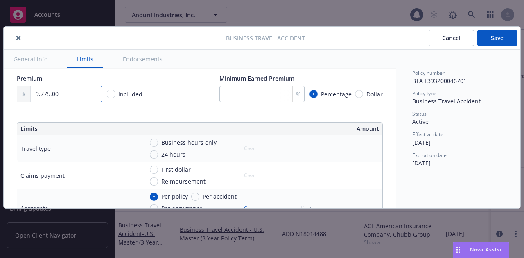
type input "97,750.00"
type textarea "x"
type input "97,750.00"
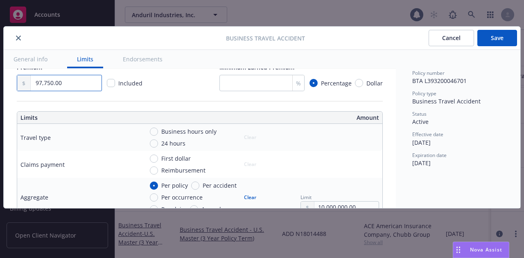
scroll to position [186, 0]
type textarea "x"
